Goal: Information Seeking & Learning: Learn about a topic

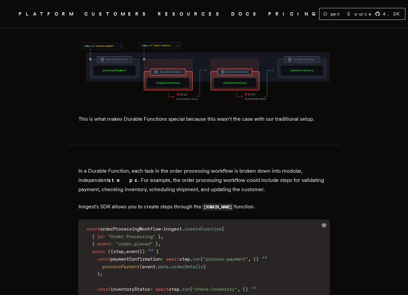
scroll to position [920, 0]
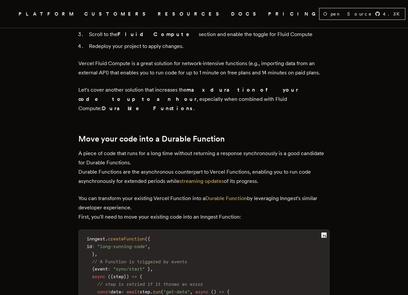
click at [227, 78] on div "Next.js is a great framework for TypeScript developers, removing the need to th…" at bounding box center [203, 250] width 251 height 1560
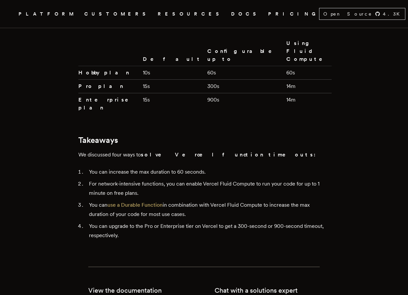
scroll to position [1601, 0]
